Goal: Task Accomplishment & Management: Use online tool/utility

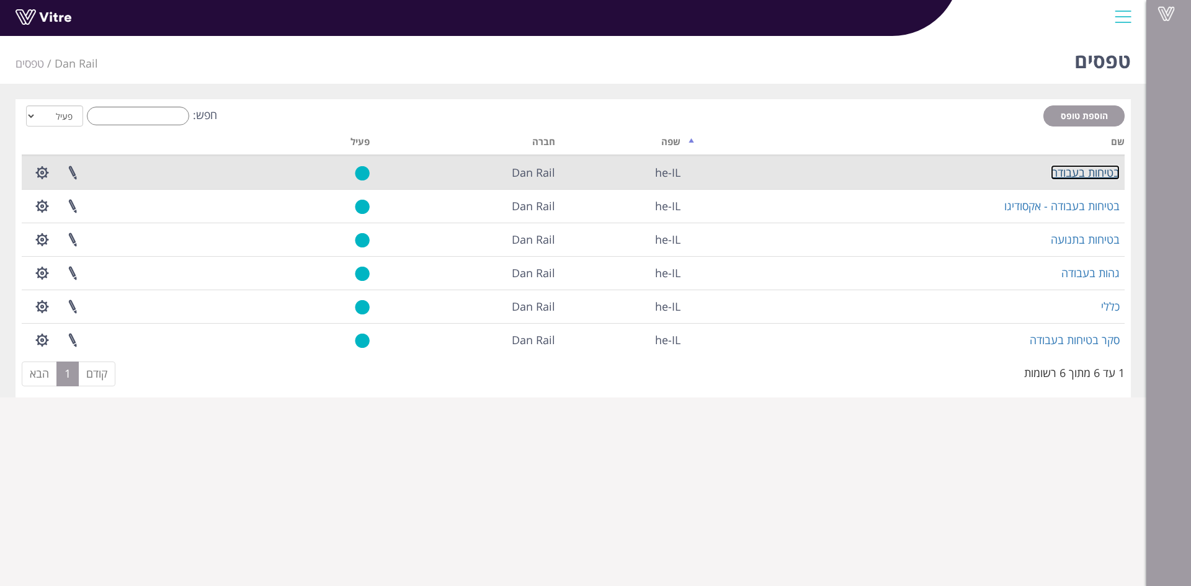
click at [1072, 172] on link "בטיחות בעבודה" at bounding box center [1085, 172] width 69 height 15
click at [50, 174] on button "button" at bounding box center [42, 172] width 31 height 33
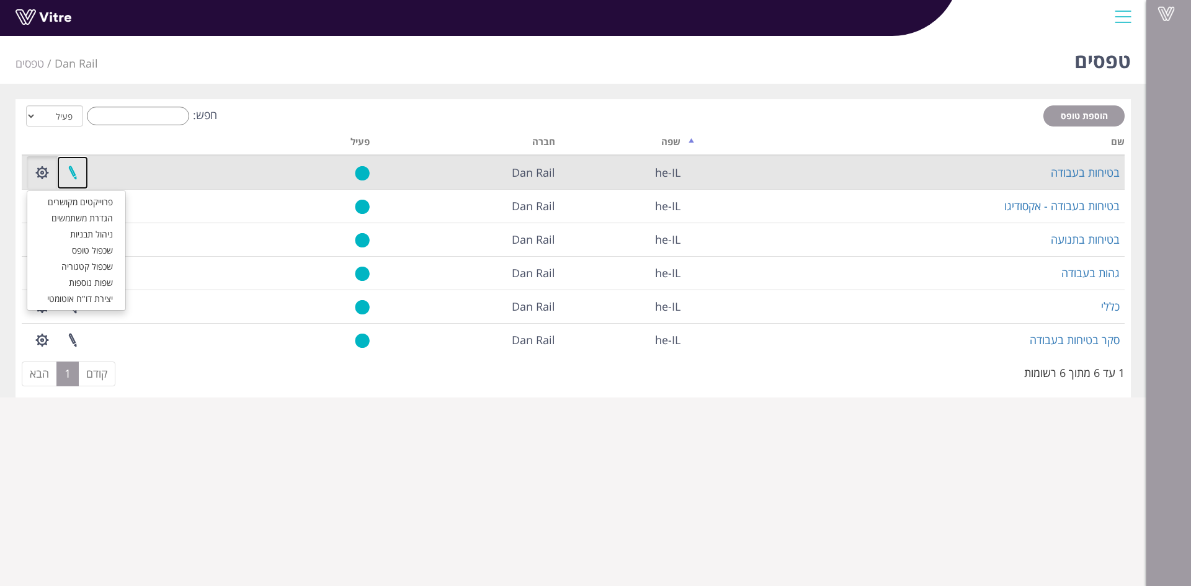
click at [75, 174] on link at bounding box center [72, 172] width 31 height 33
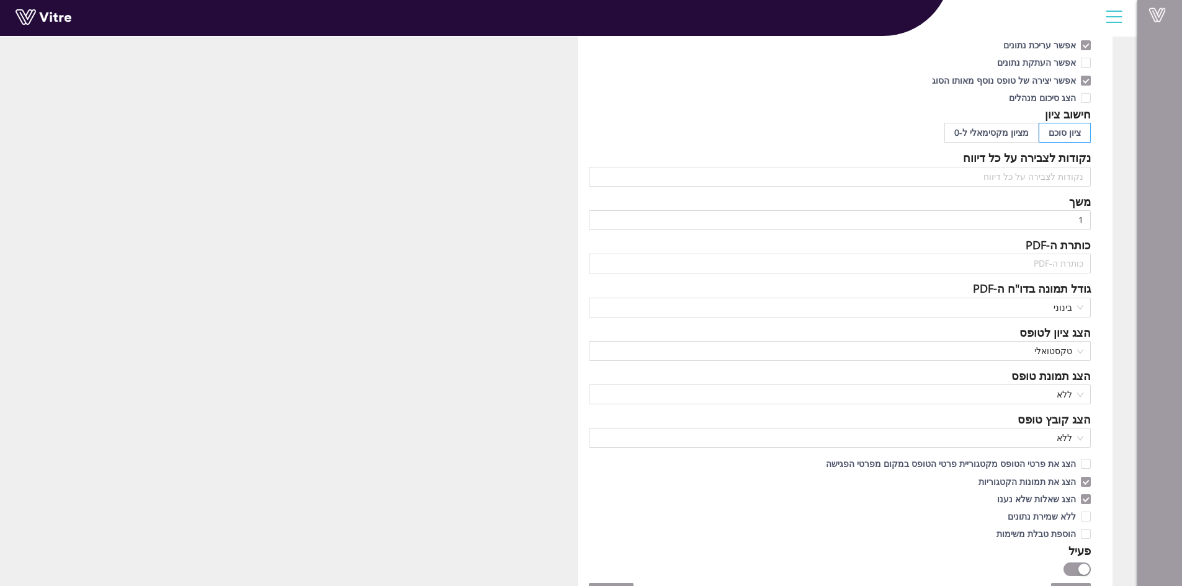
scroll to position [372, 0]
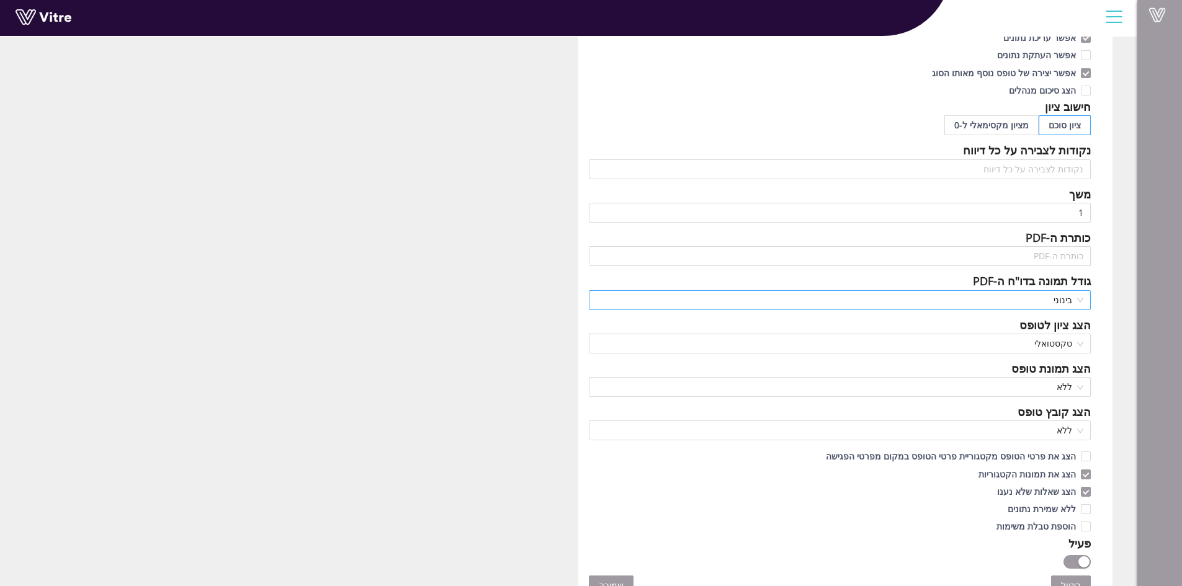
click at [930, 297] on span "בינוני" at bounding box center [840, 300] width 488 height 19
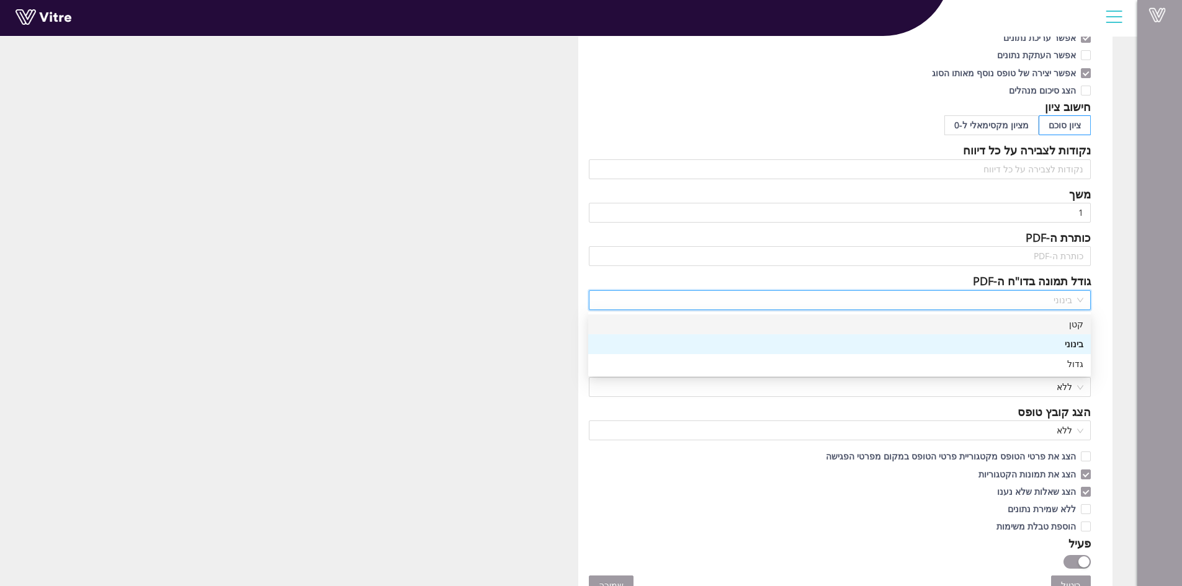
click at [1066, 325] on div "קטן" at bounding box center [840, 325] width 488 height 14
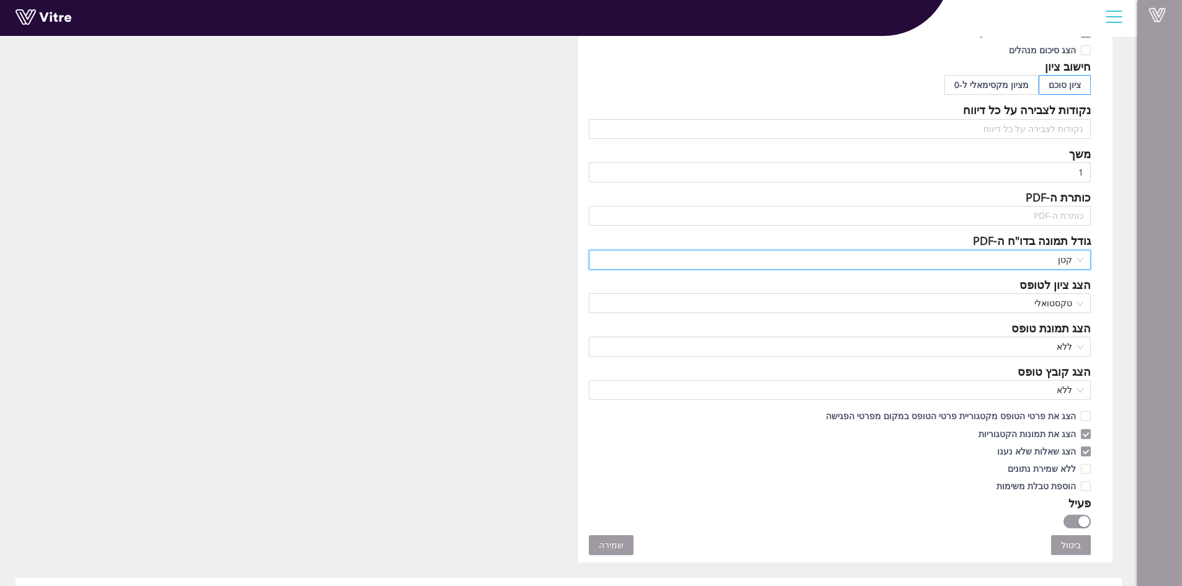
scroll to position [434, 0]
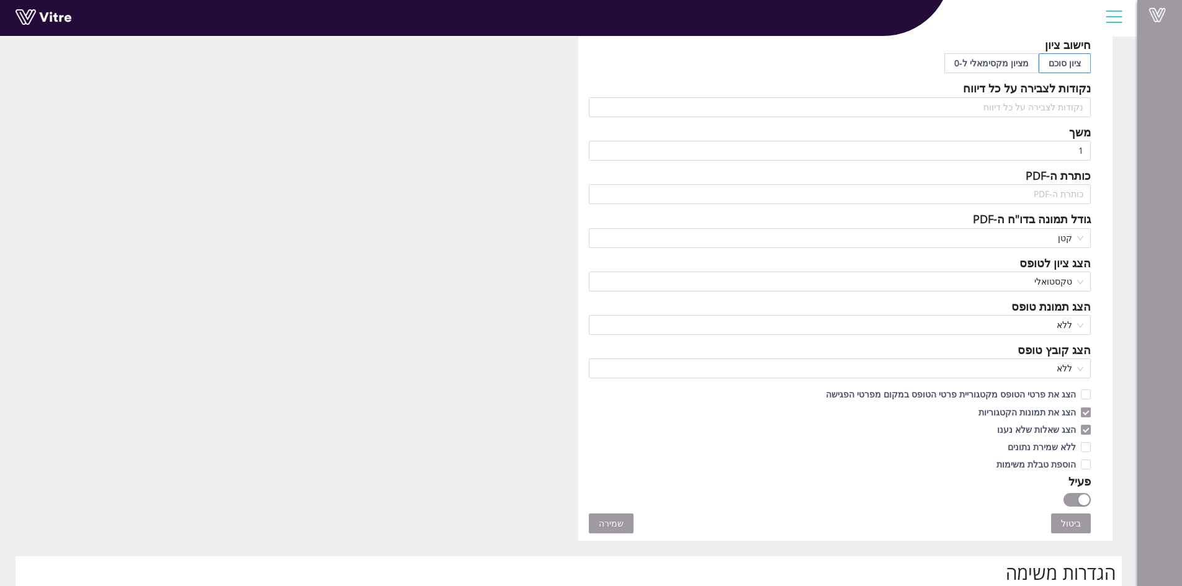
click at [611, 524] on span "שמירה" at bounding box center [611, 524] width 25 height 14
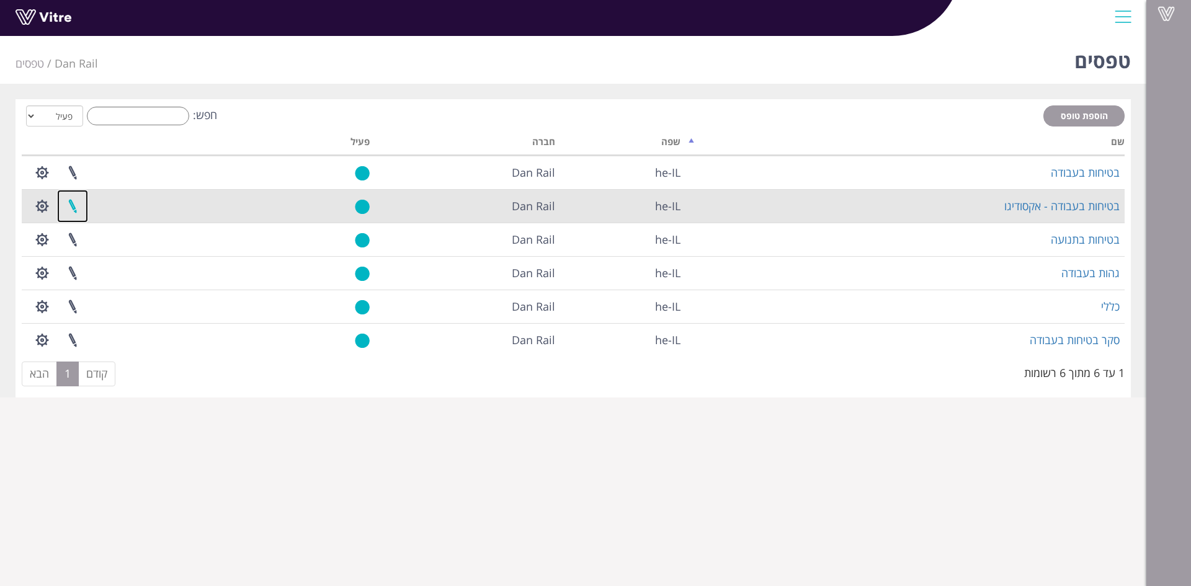
click at [74, 212] on link at bounding box center [72, 206] width 31 height 33
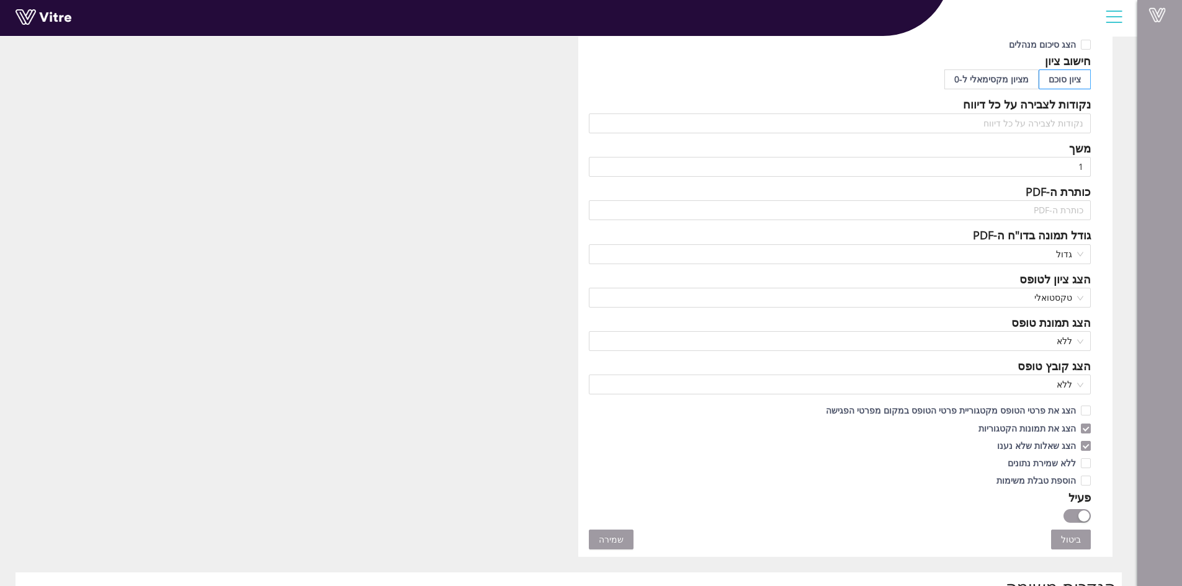
scroll to position [434, 0]
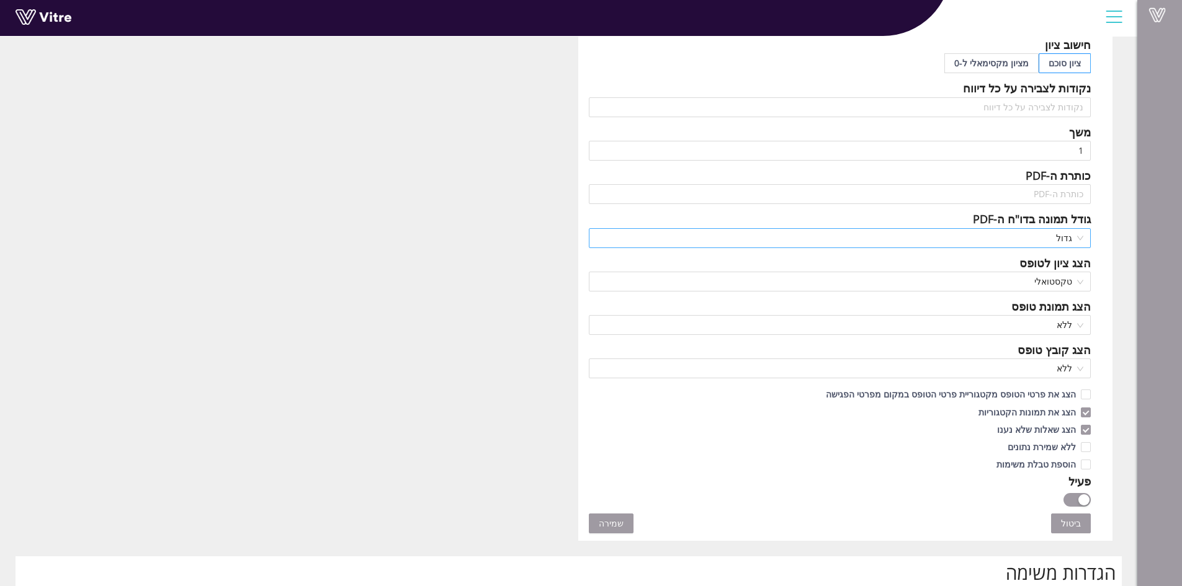
click at [1029, 241] on span "גדול" at bounding box center [840, 238] width 488 height 19
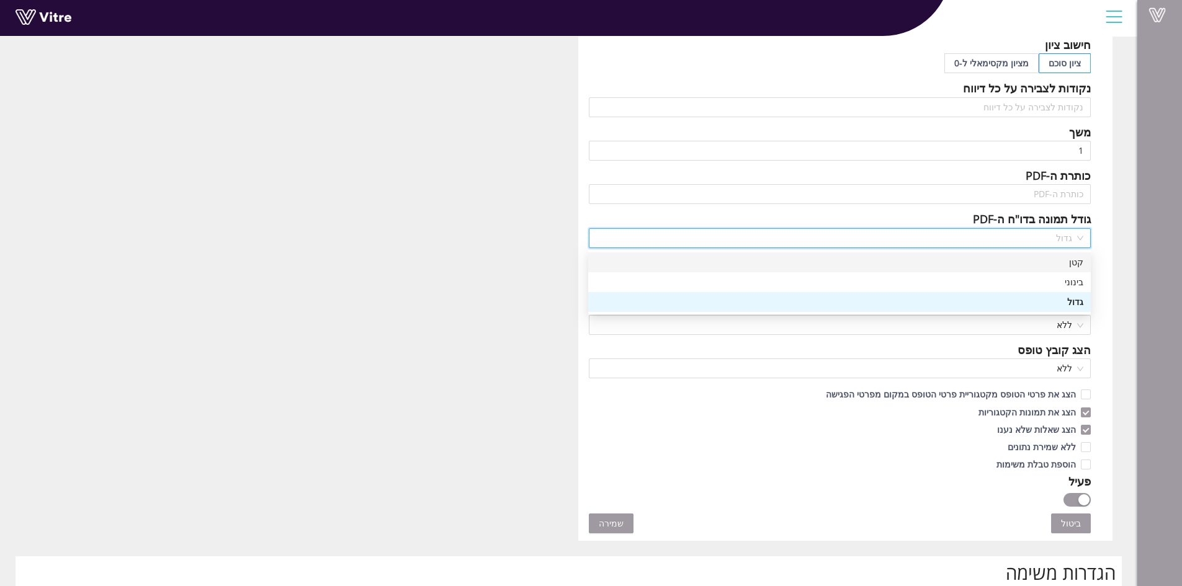
click at [1056, 259] on div "קטן" at bounding box center [840, 263] width 488 height 14
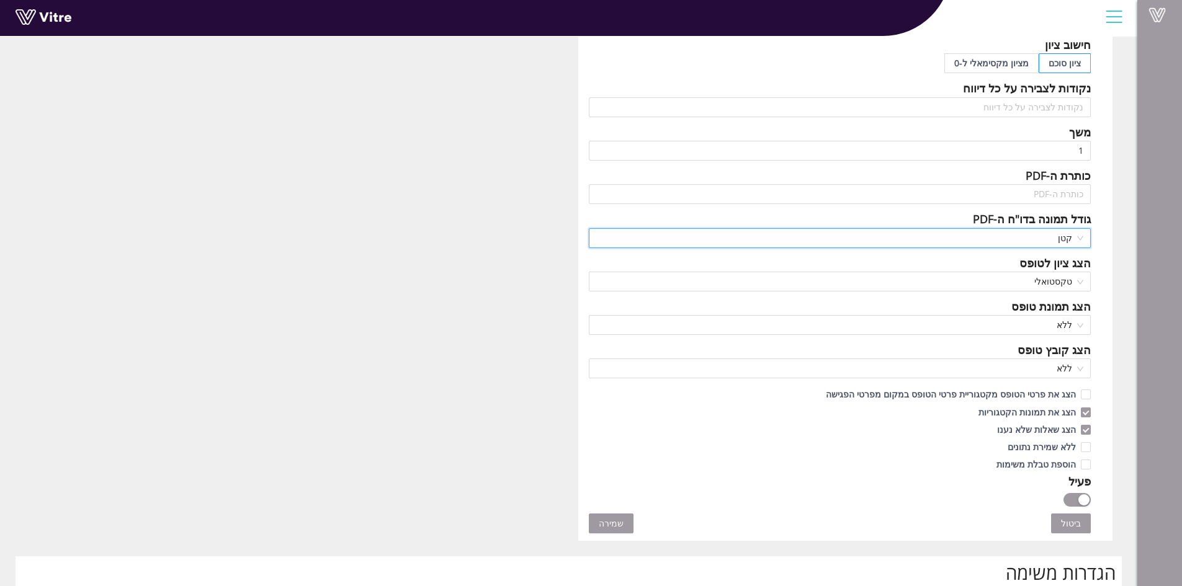
click at [602, 530] on span "שמירה" at bounding box center [611, 524] width 25 height 14
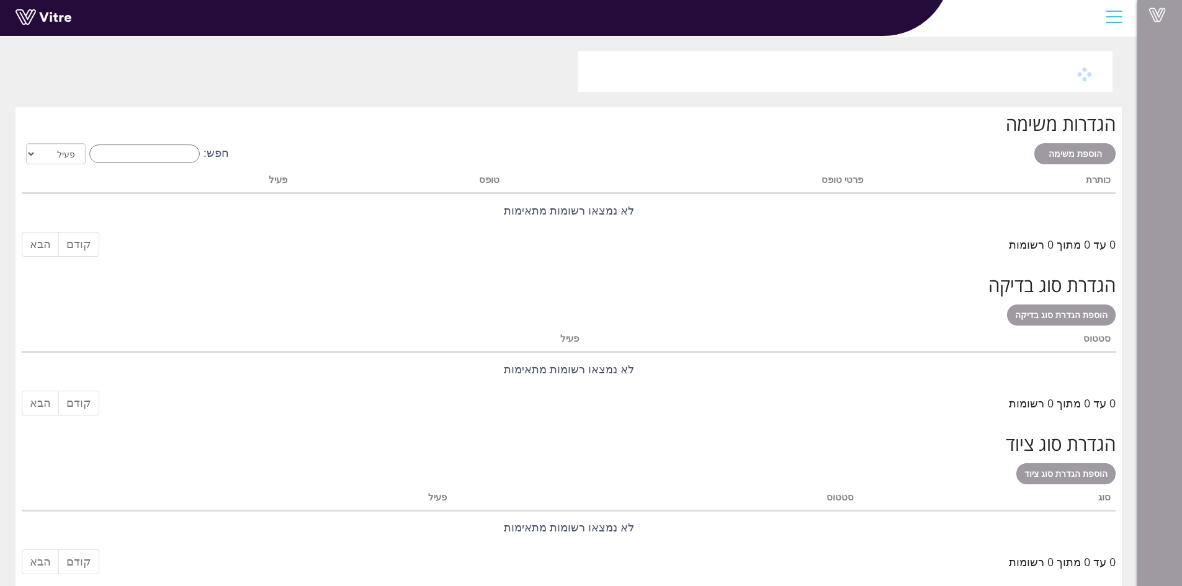
scroll to position [0, 0]
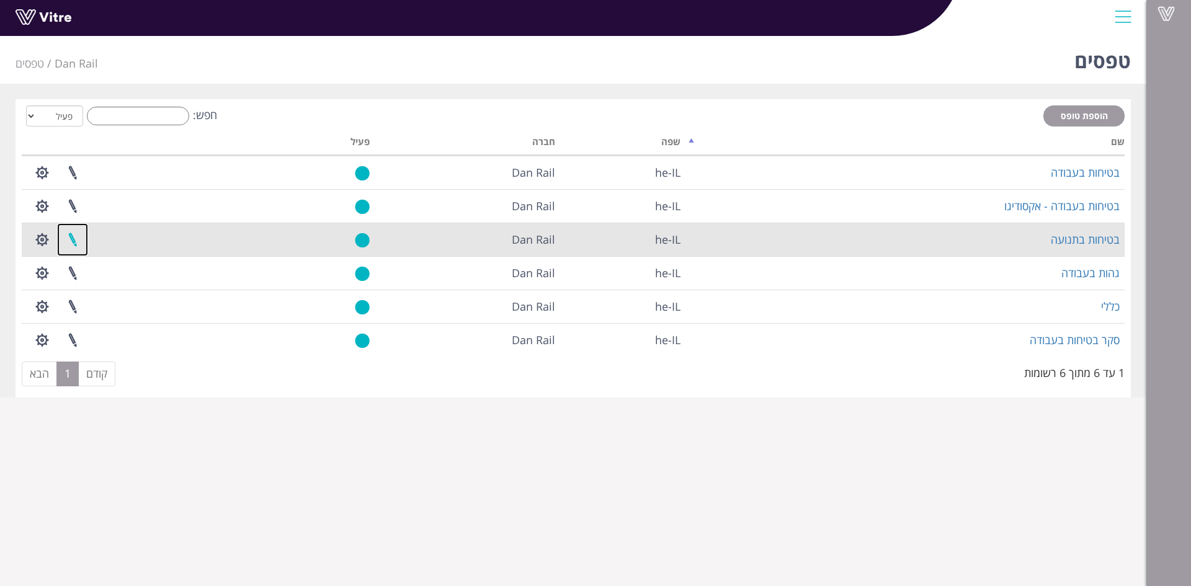
click at [76, 237] on link at bounding box center [72, 239] width 31 height 33
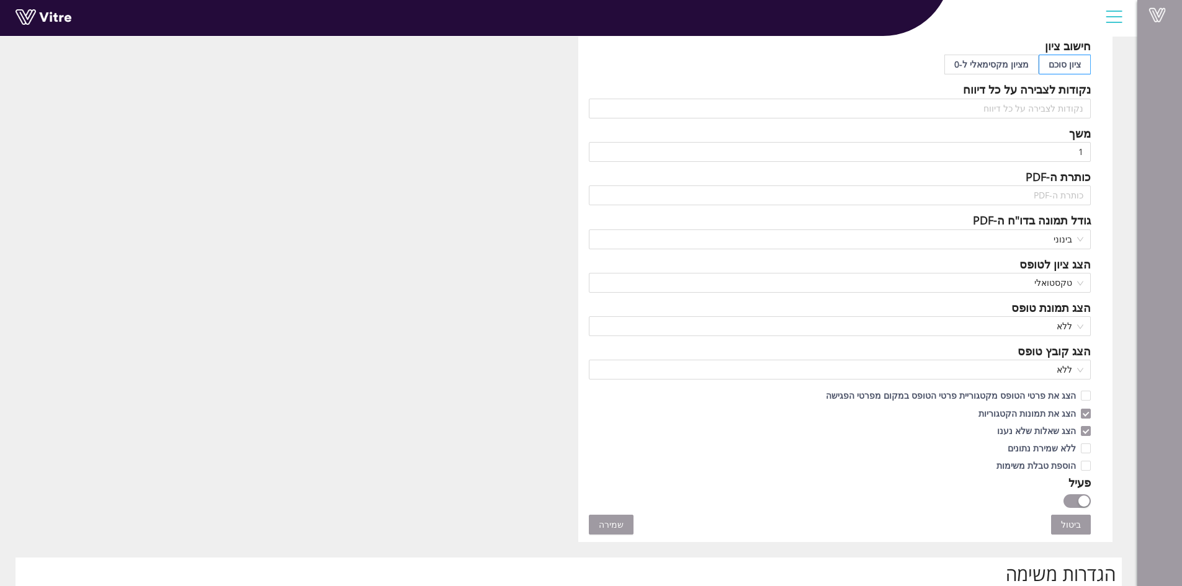
scroll to position [434, 0]
click at [1042, 245] on span "בינוני" at bounding box center [840, 238] width 488 height 19
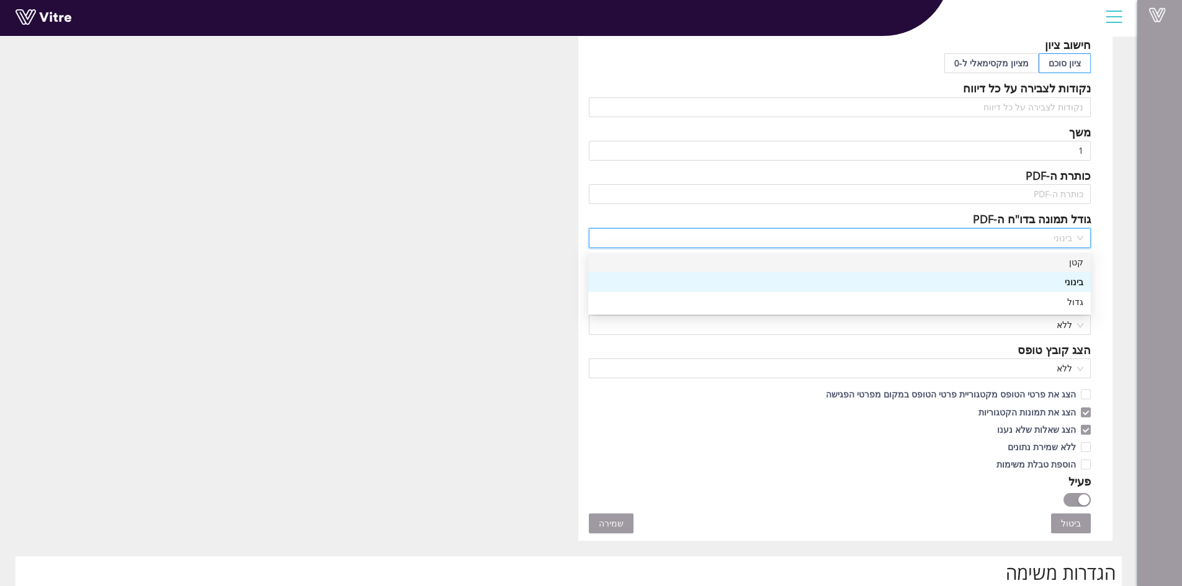
click at [1068, 261] on div "קטן" at bounding box center [840, 263] width 488 height 14
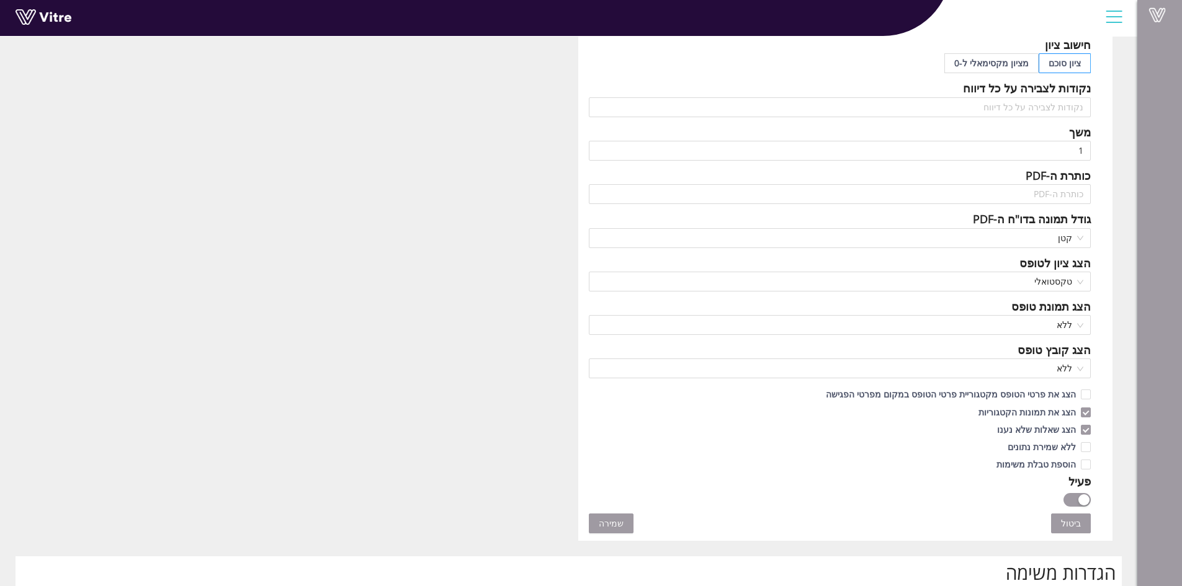
click at [607, 520] on span "שמירה" at bounding box center [611, 524] width 25 height 14
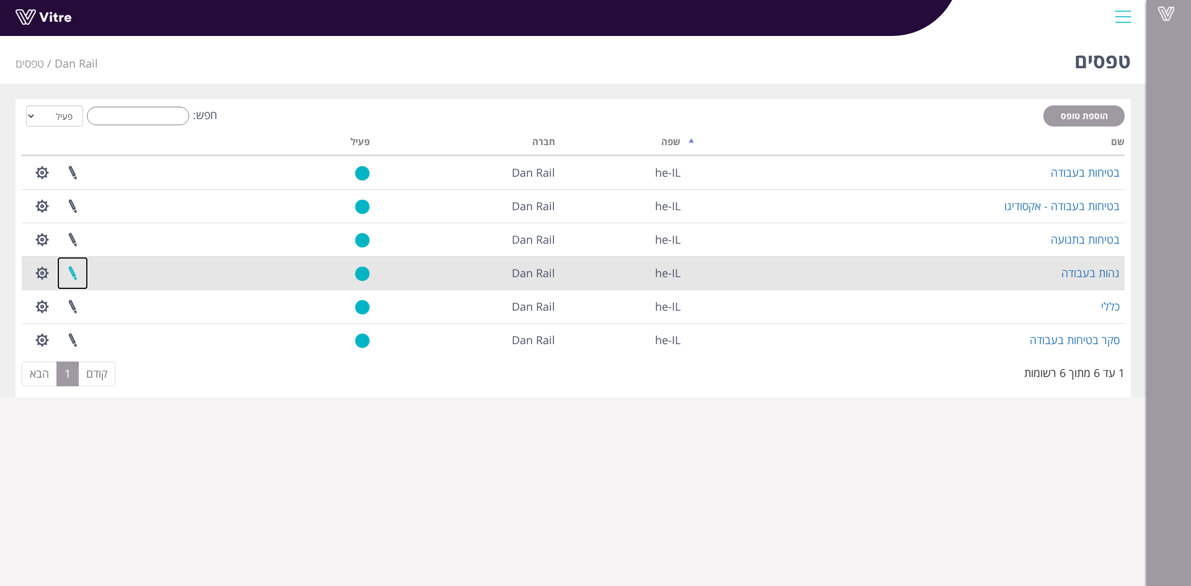
click at [74, 278] on link at bounding box center [72, 273] width 31 height 33
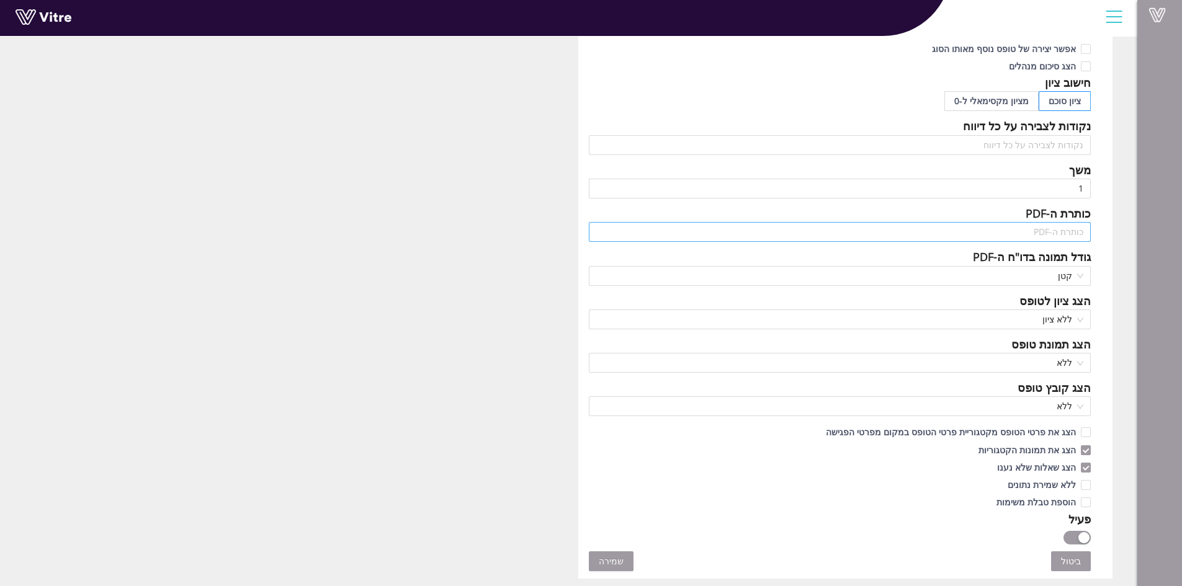
scroll to position [372, 0]
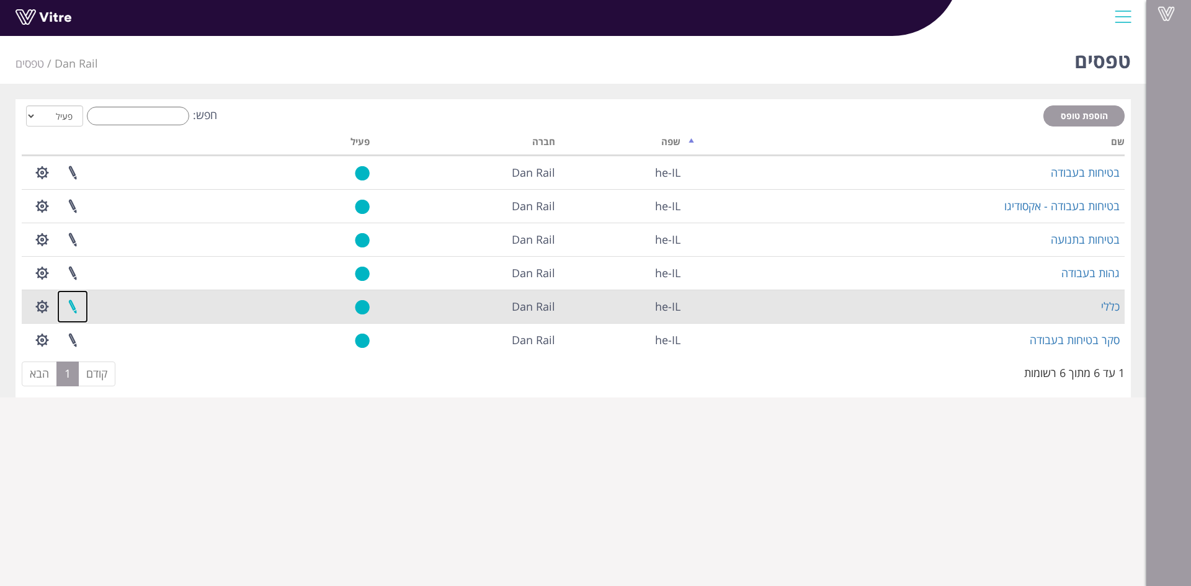
click at [73, 302] on link at bounding box center [72, 306] width 31 height 33
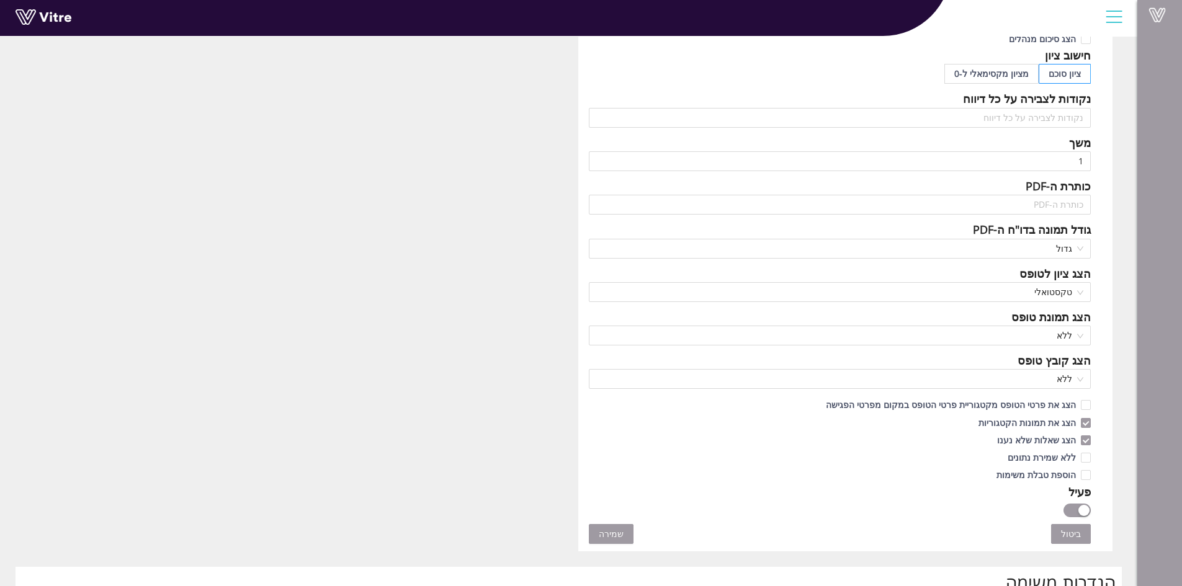
scroll to position [434, 0]
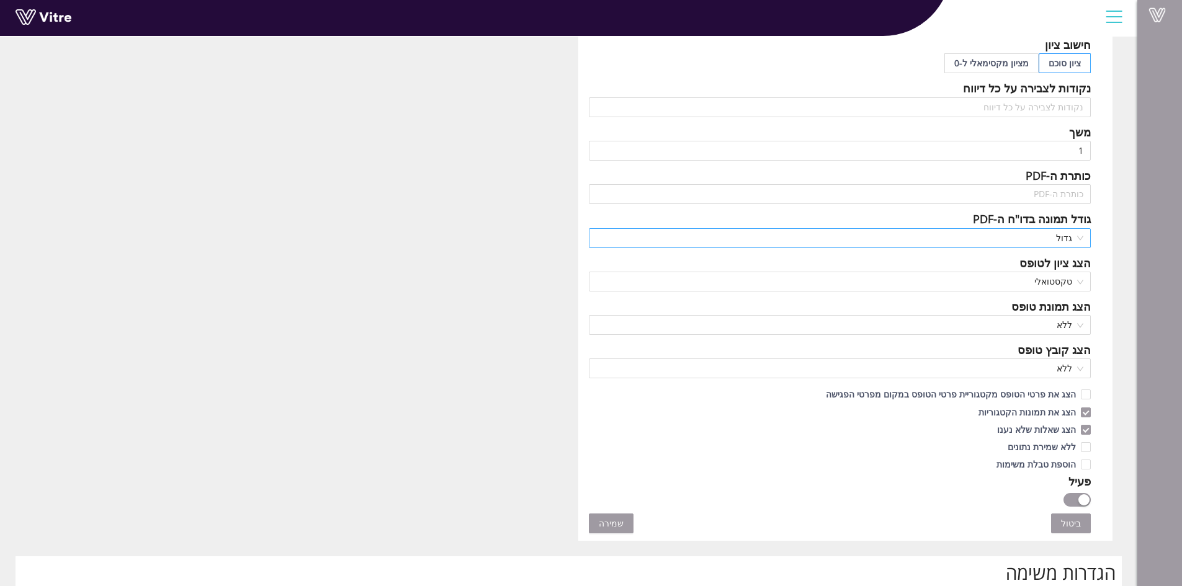
click at [1018, 241] on span "גדול" at bounding box center [840, 238] width 488 height 19
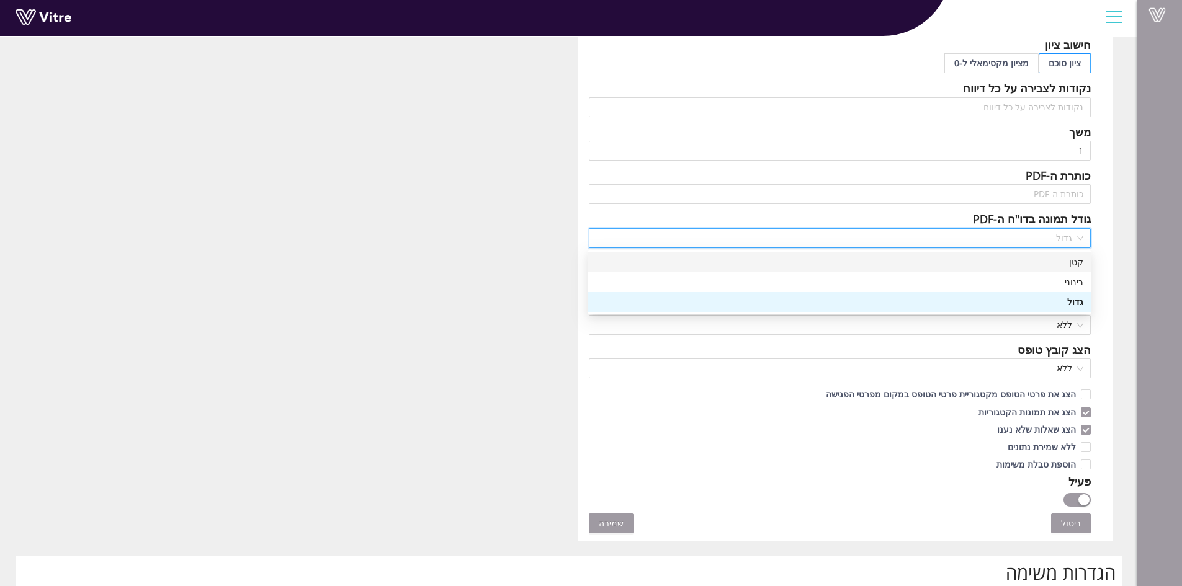
click at [1064, 262] on div "קטן" at bounding box center [840, 263] width 488 height 14
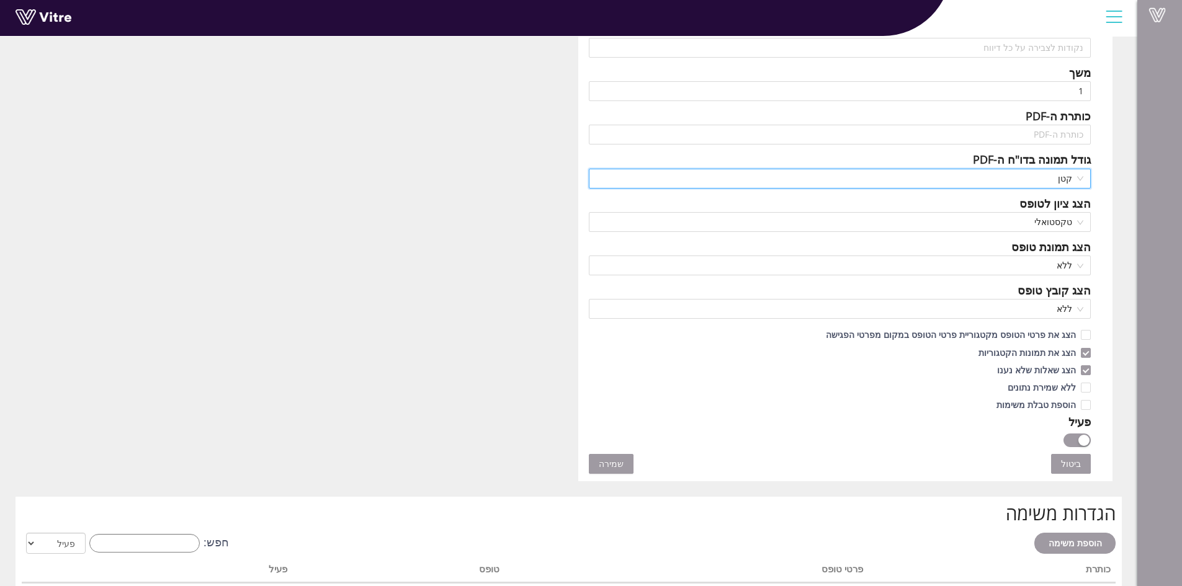
scroll to position [496, 0]
click at [599, 458] on span "שמירה" at bounding box center [611, 462] width 25 height 14
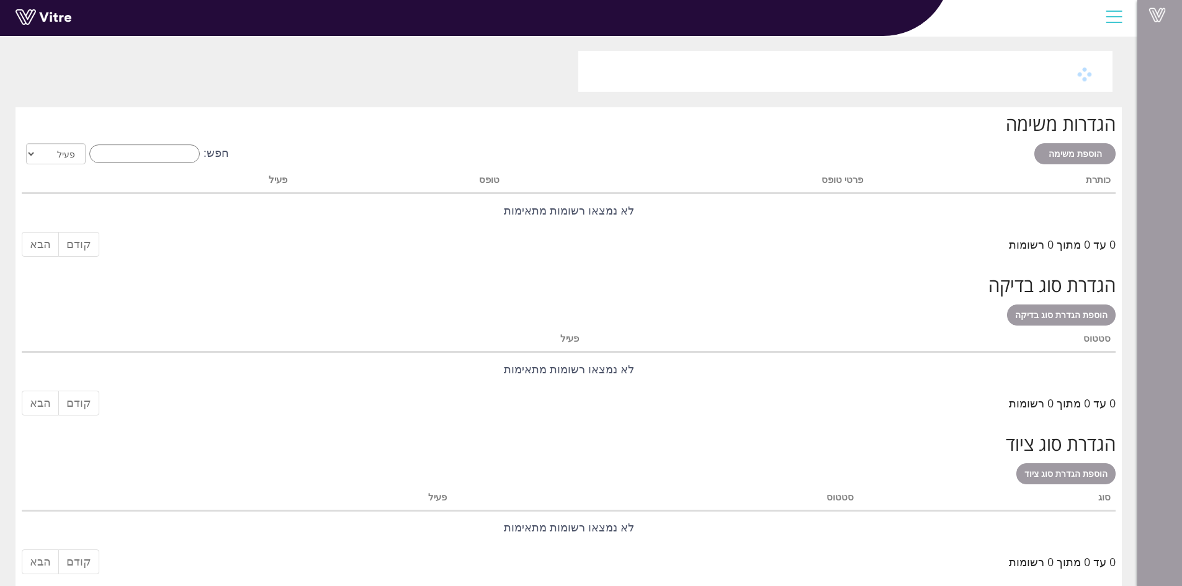
scroll to position [0, 0]
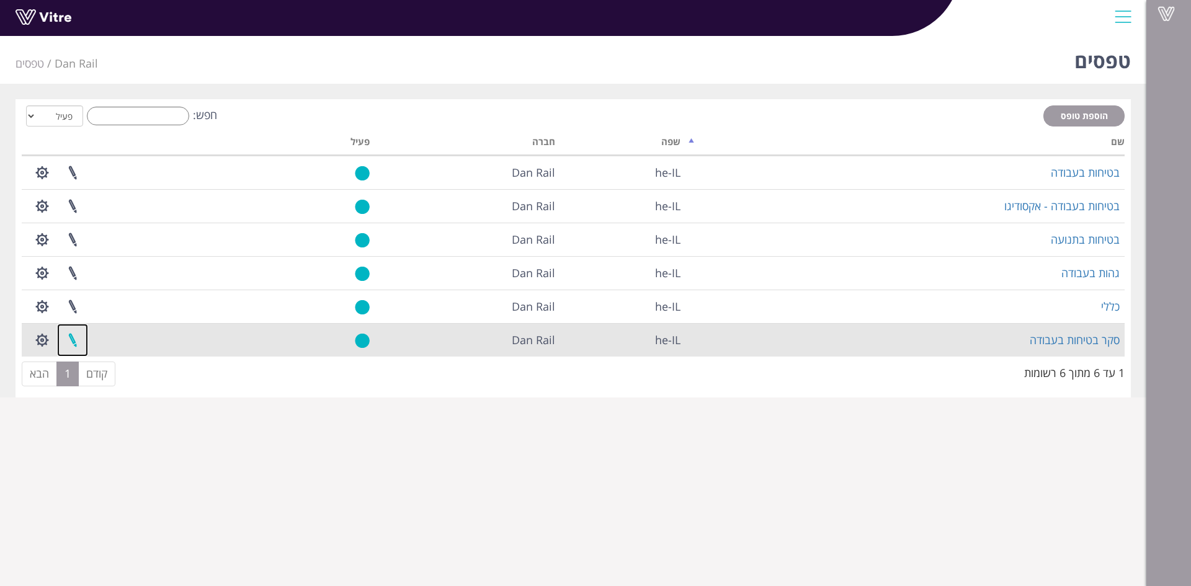
click at [76, 342] on link at bounding box center [72, 340] width 31 height 33
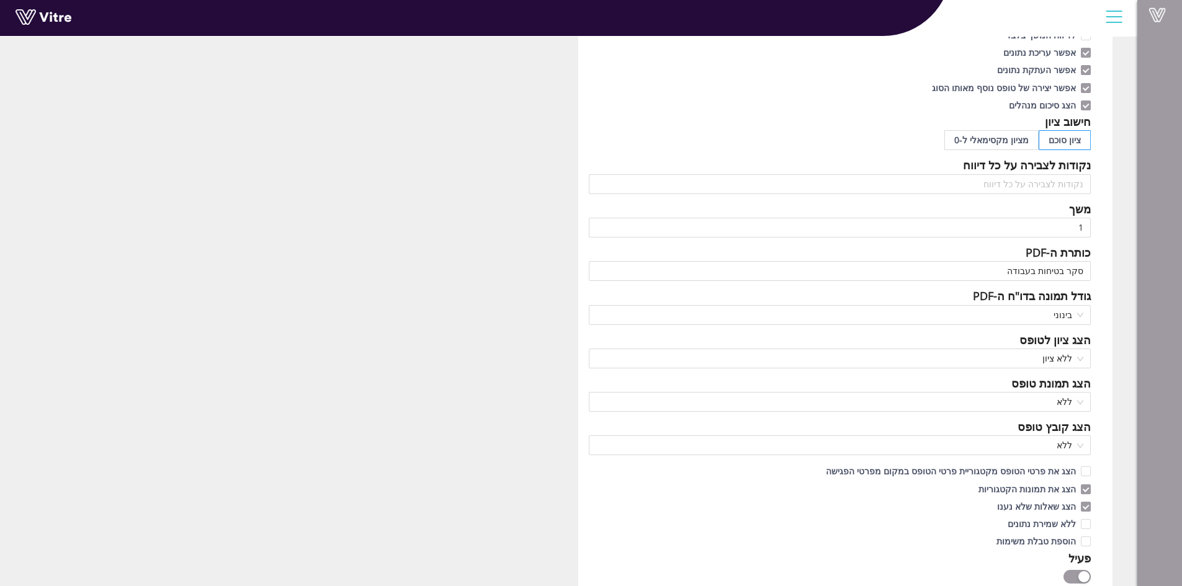
scroll to position [372, 0]
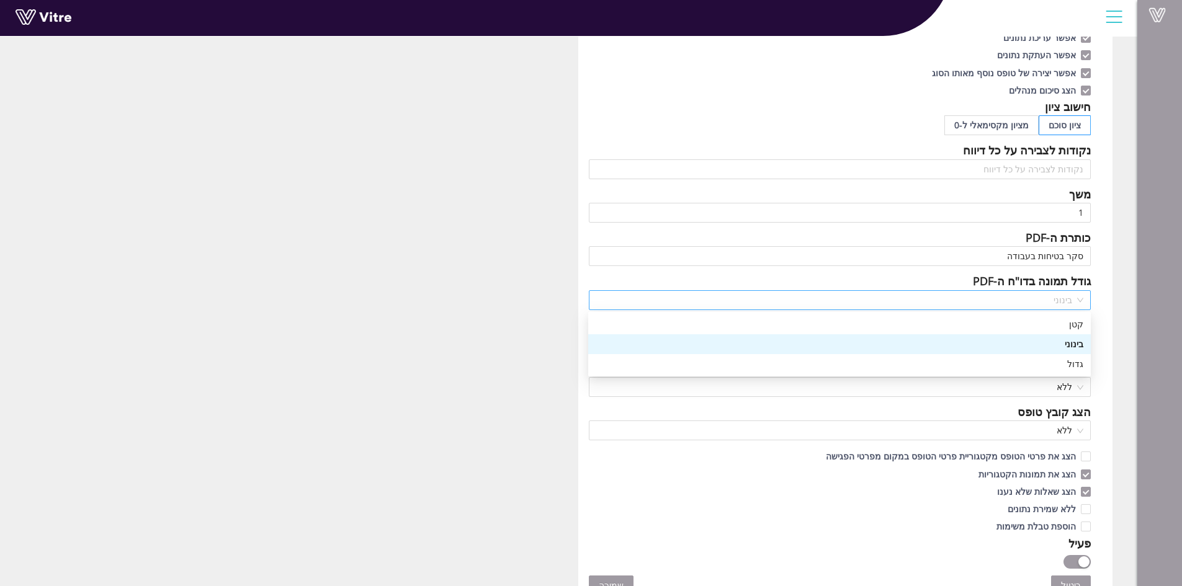
click at [1035, 301] on span "בינוני" at bounding box center [840, 300] width 488 height 19
click at [1053, 324] on div "קטן" at bounding box center [840, 325] width 488 height 14
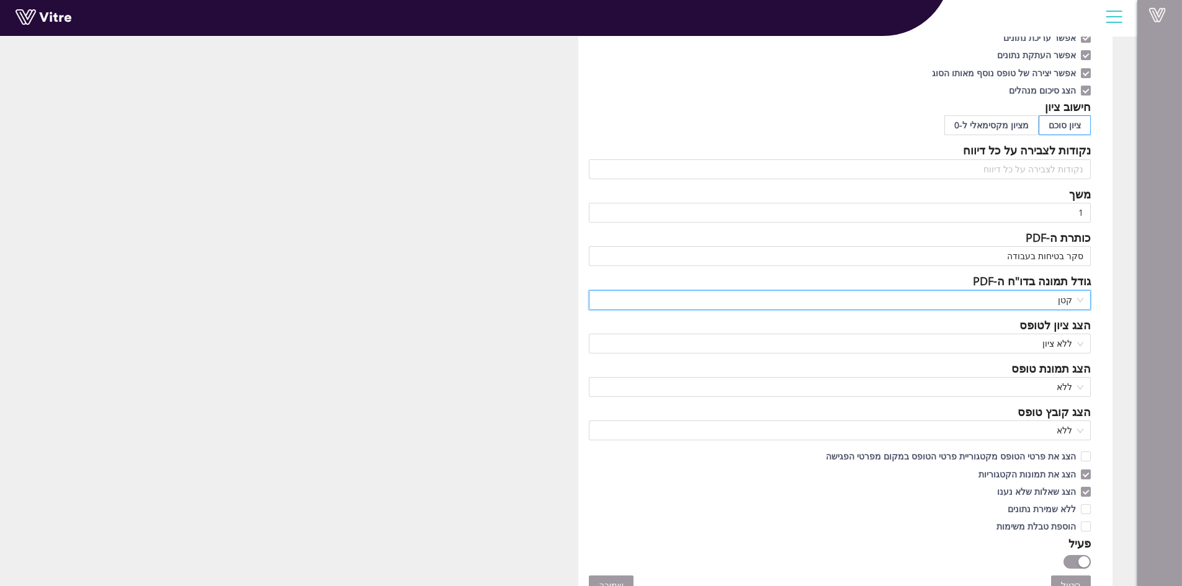
click at [612, 581] on span "שמירה" at bounding box center [611, 586] width 25 height 14
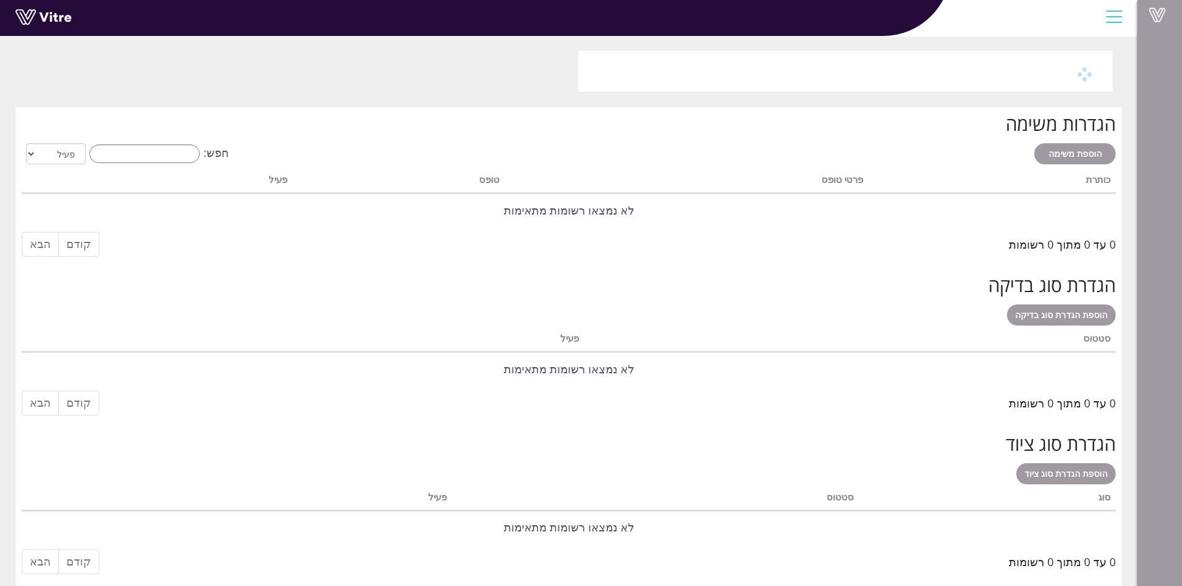
scroll to position [0, 0]
